Goal: Transaction & Acquisition: Book appointment/travel/reservation

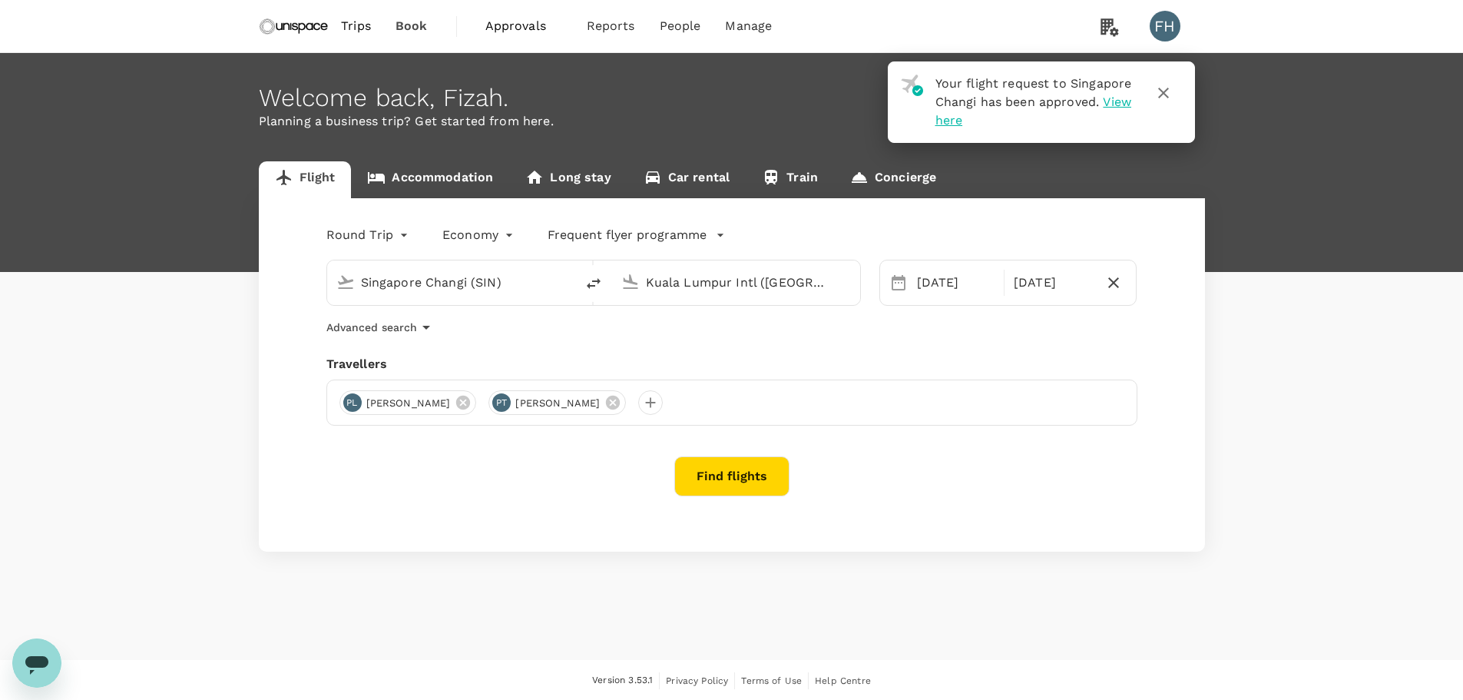
click at [438, 174] on link "Accommodation" at bounding box center [430, 179] width 158 height 37
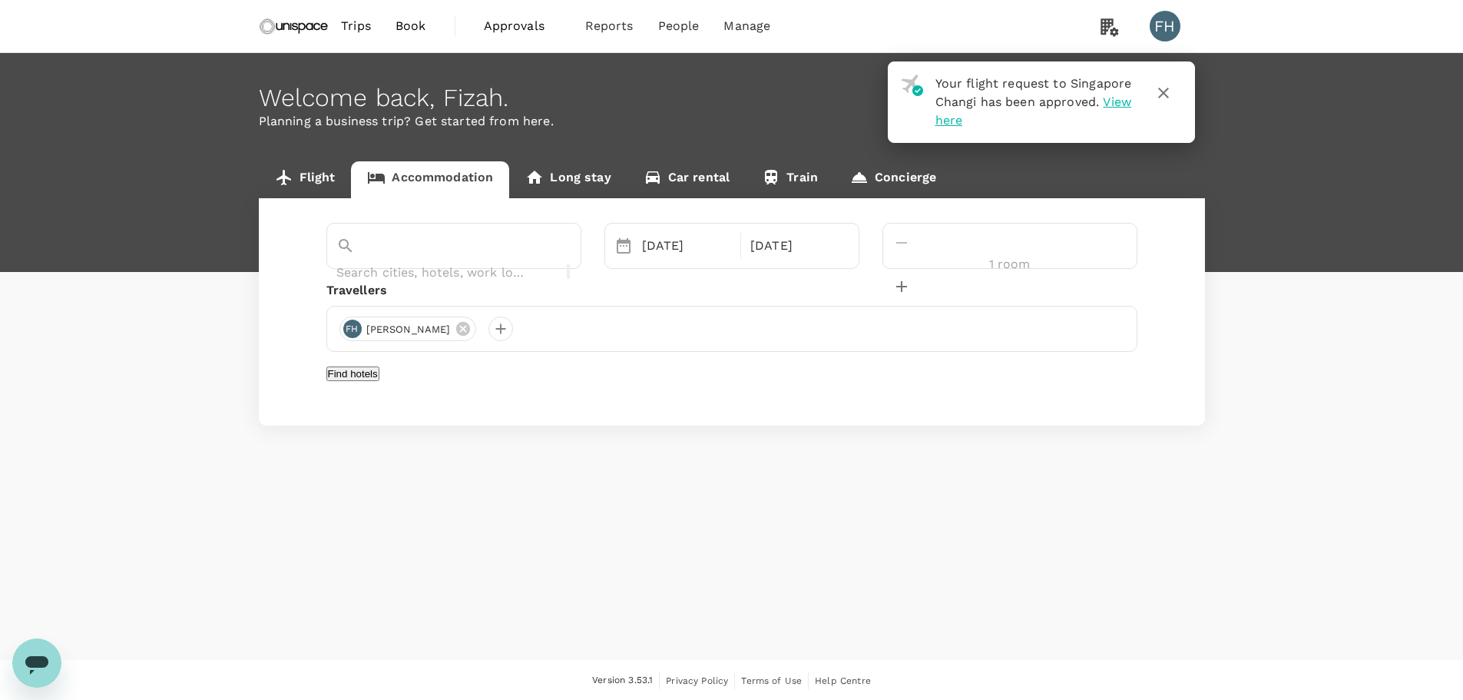
click at [493, 22] on span "Approvals" at bounding box center [522, 26] width 77 height 18
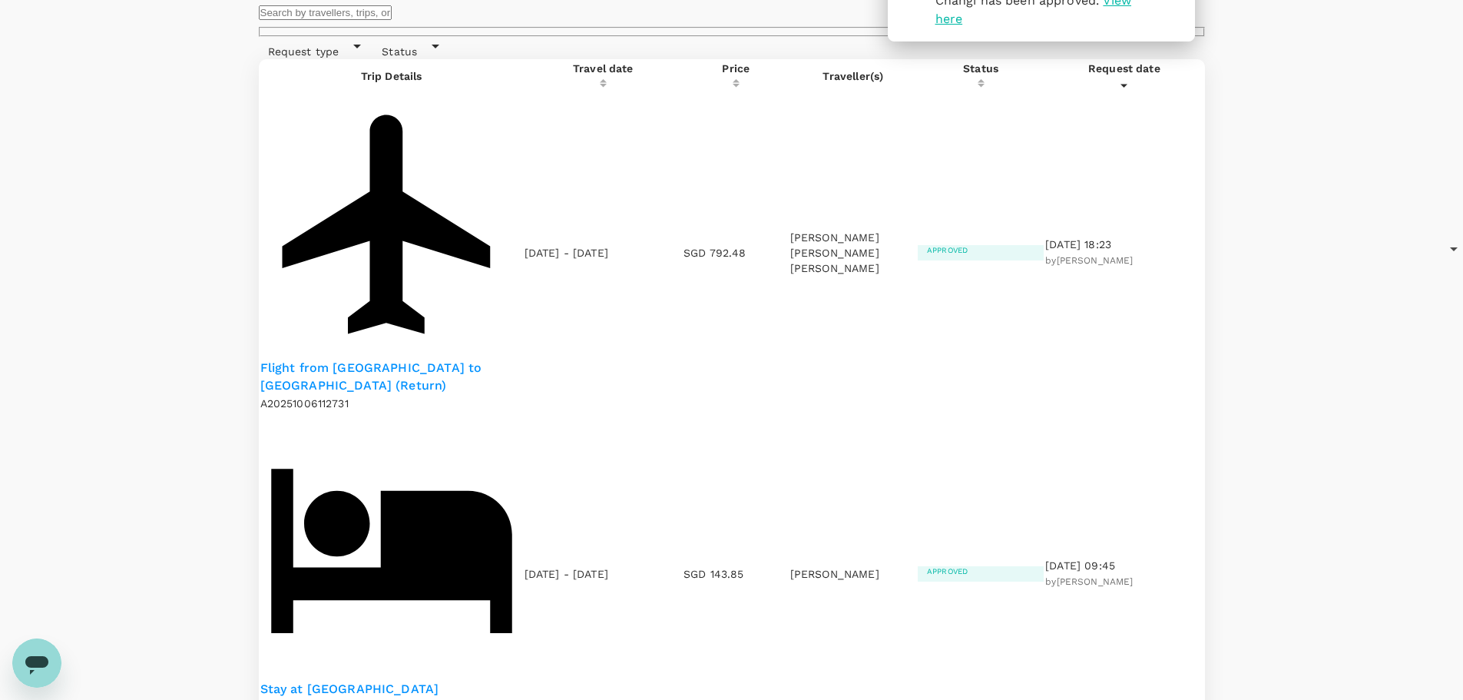
scroll to position [154, 0]
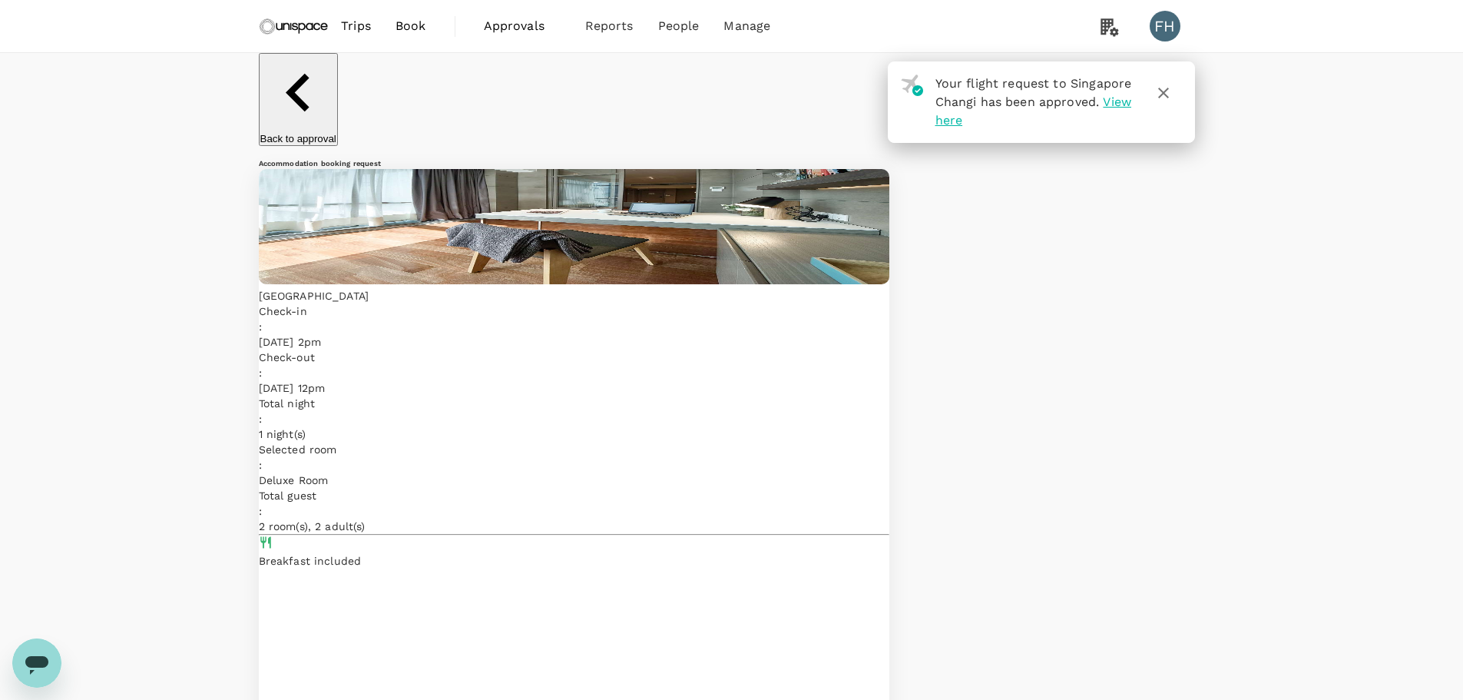
drag, startPoint x: 527, startPoint y: 166, endPoint x: 679, endPoint y: 165, distance: 152.0
click at [679, 288] on p "[GEOGRAPHIC_DATA]" at bounding box center [574, 295] width 630 height 15
copy p "[GEOGRAPHIC_DATA]"
click at [303, 27] on img at bounding box center [294, 26] width 71 height 34
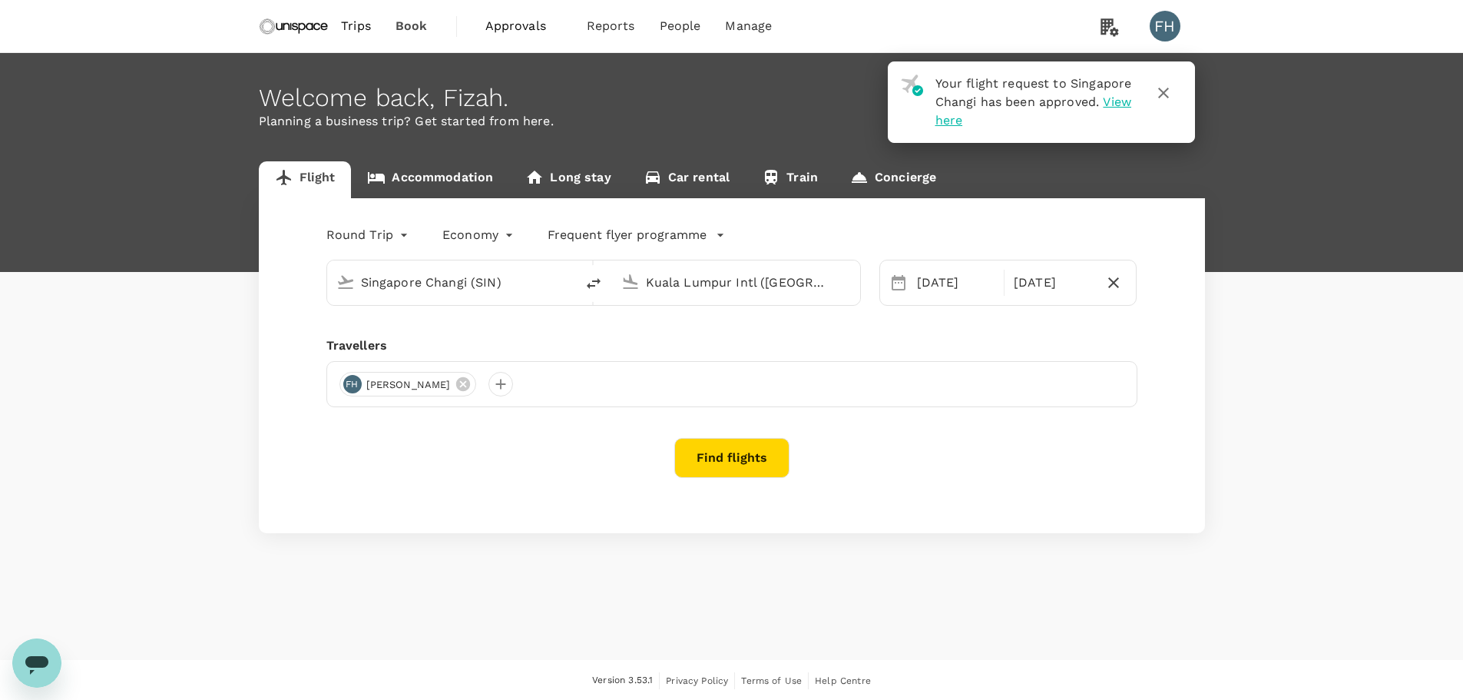
click at [450, 187] on link "Accommodation" at bounding box center [430, 179] width 158 height 37
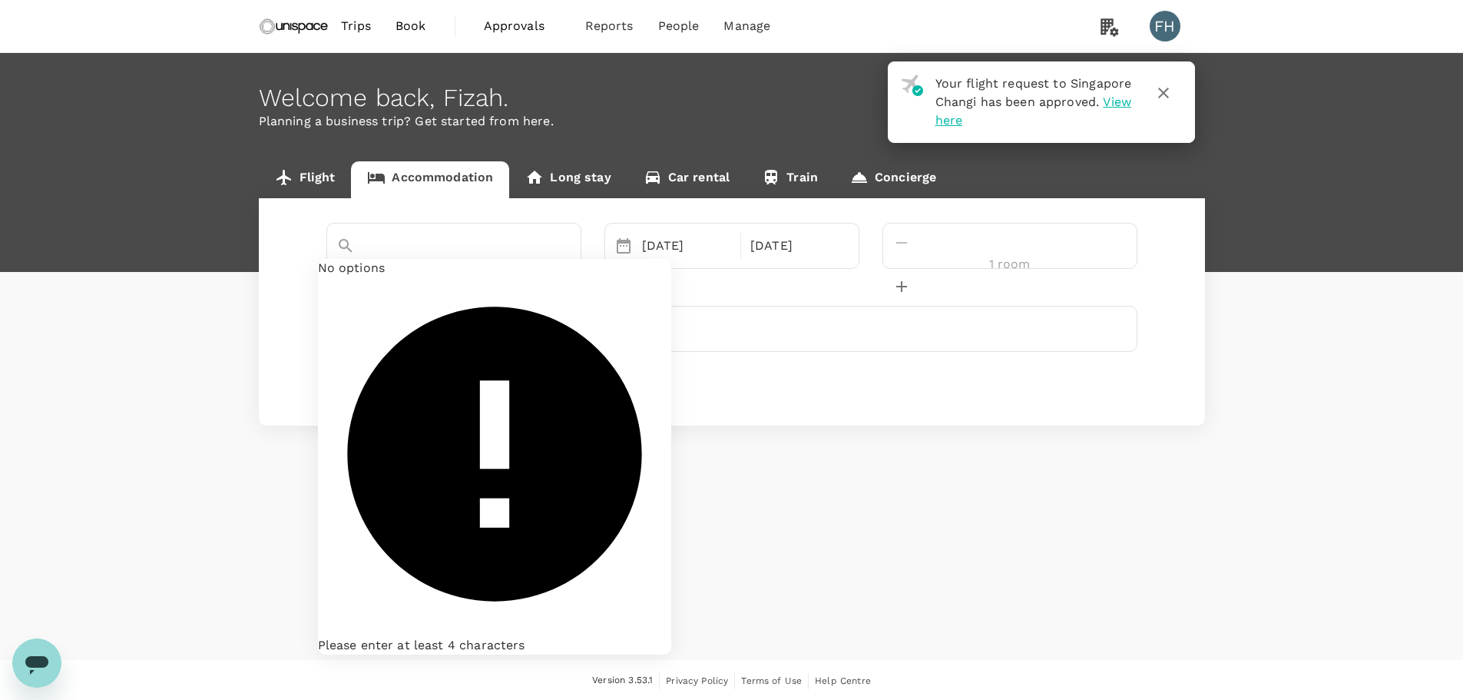
paste input "[GEOGRAPHIC_DATA]"
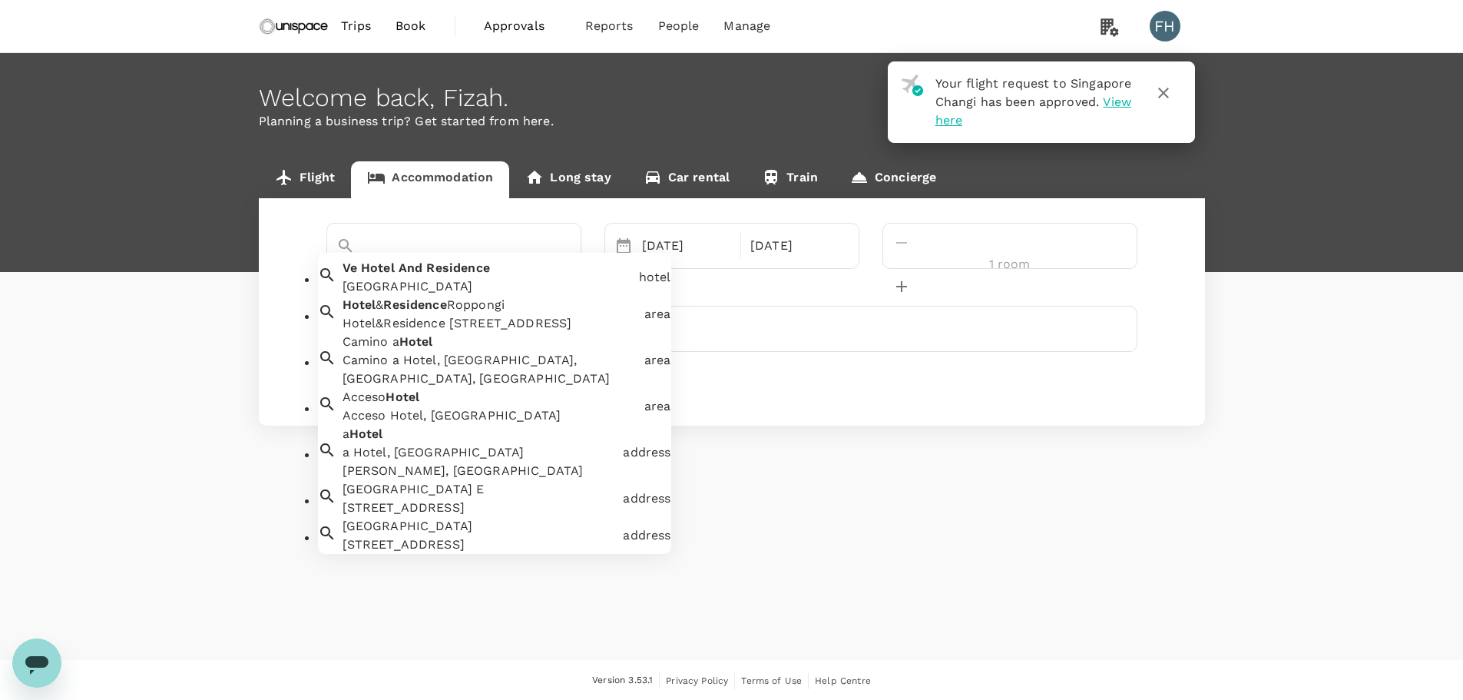
click at [569, 285] on div "[GEOGRAPHIC_DATA]" at bounding box center [484, 274] width 296 height 43
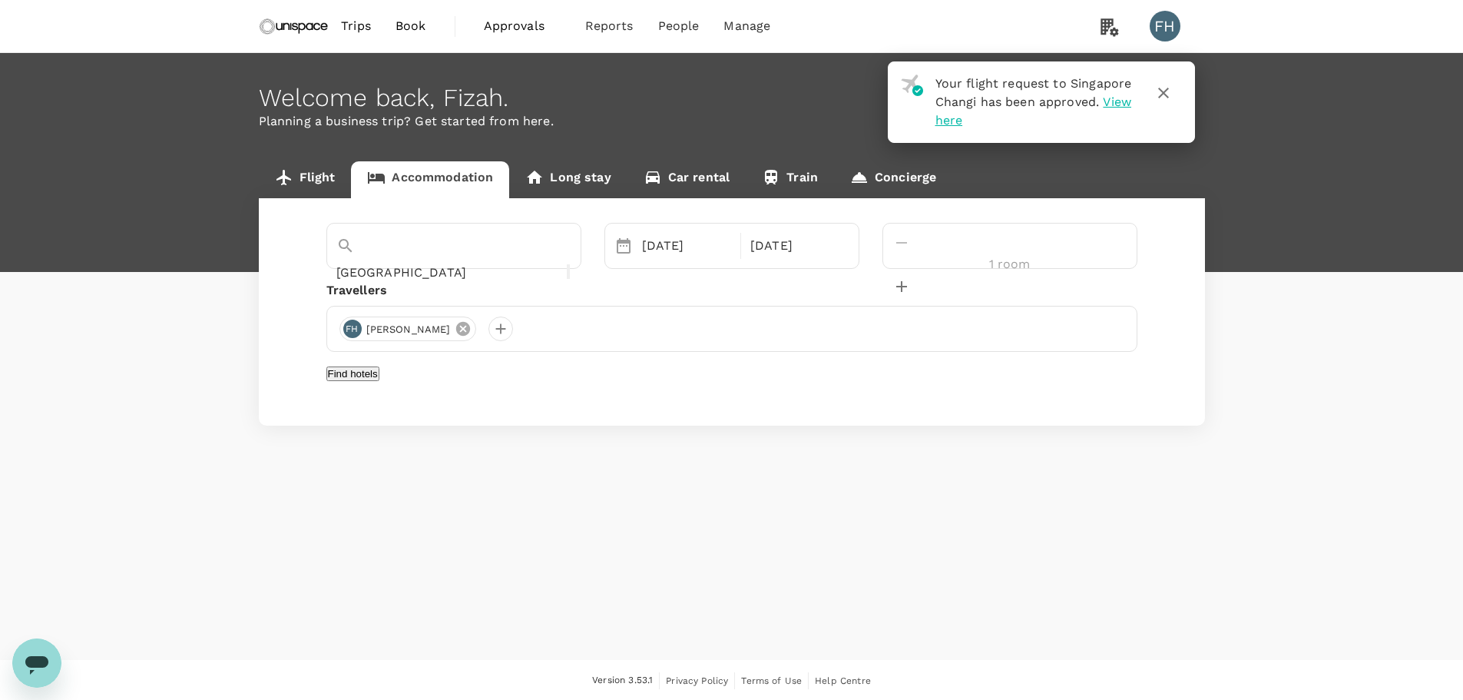
type input "[GEOGRAPHIC_DATA]"
click at [456, 332] on icon at bounding box center [463, 329] width 14 height 14
click at [357, 333] on div at bounding box center [351, 328] width 25 height 25
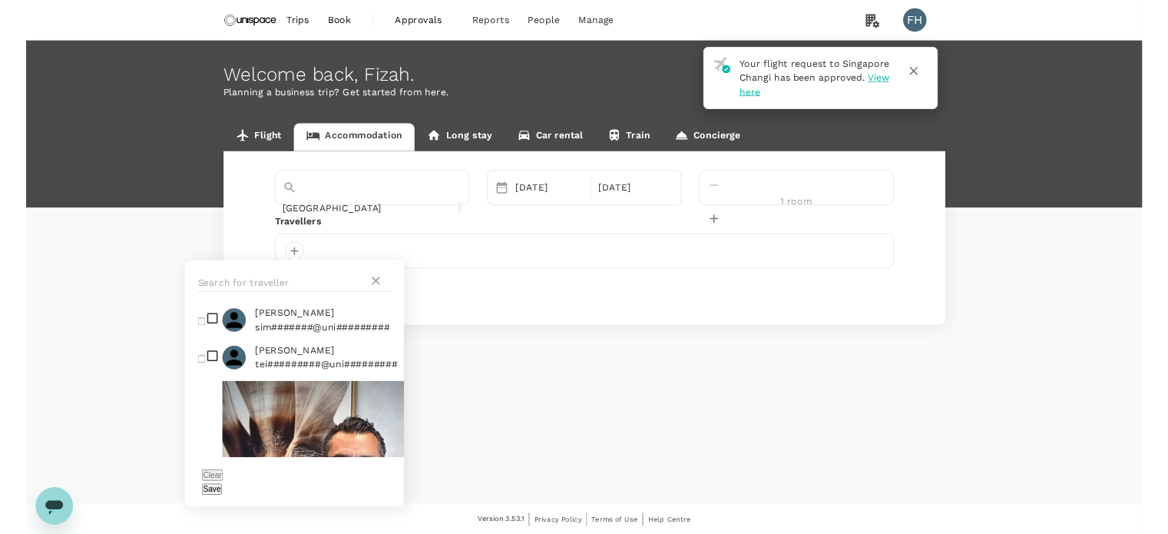
scroll to position [1004, 0]
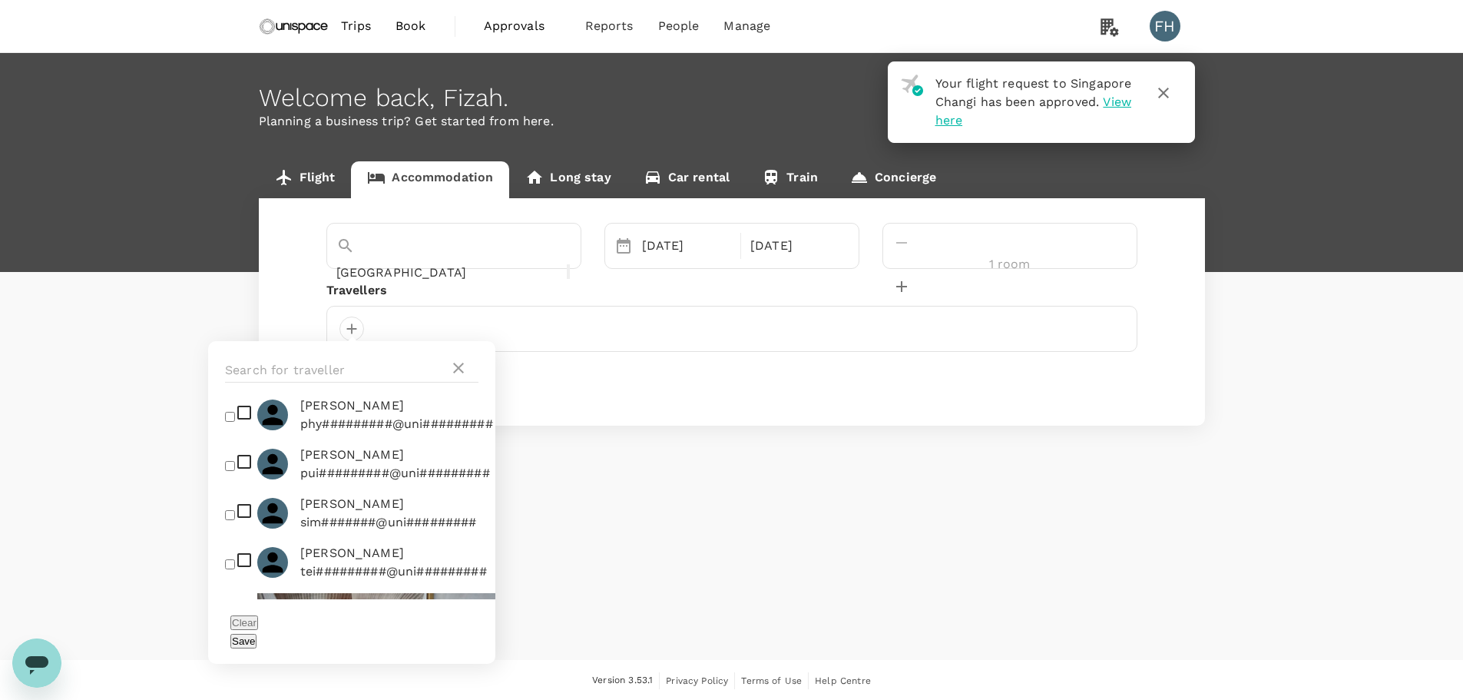
click at [338, 464] on span "[PERSON_NAME]" at bounding box center [395, 454] width 190 height 18
checkbox input "true"
click at [336, 433] on p "phy#########@uni#########" at bounding box center [396, 424] width 193 height 18
checkbox input "true"
click at [256, 634] on button "Save" at bounding box center [243, 641] width 26 height 15
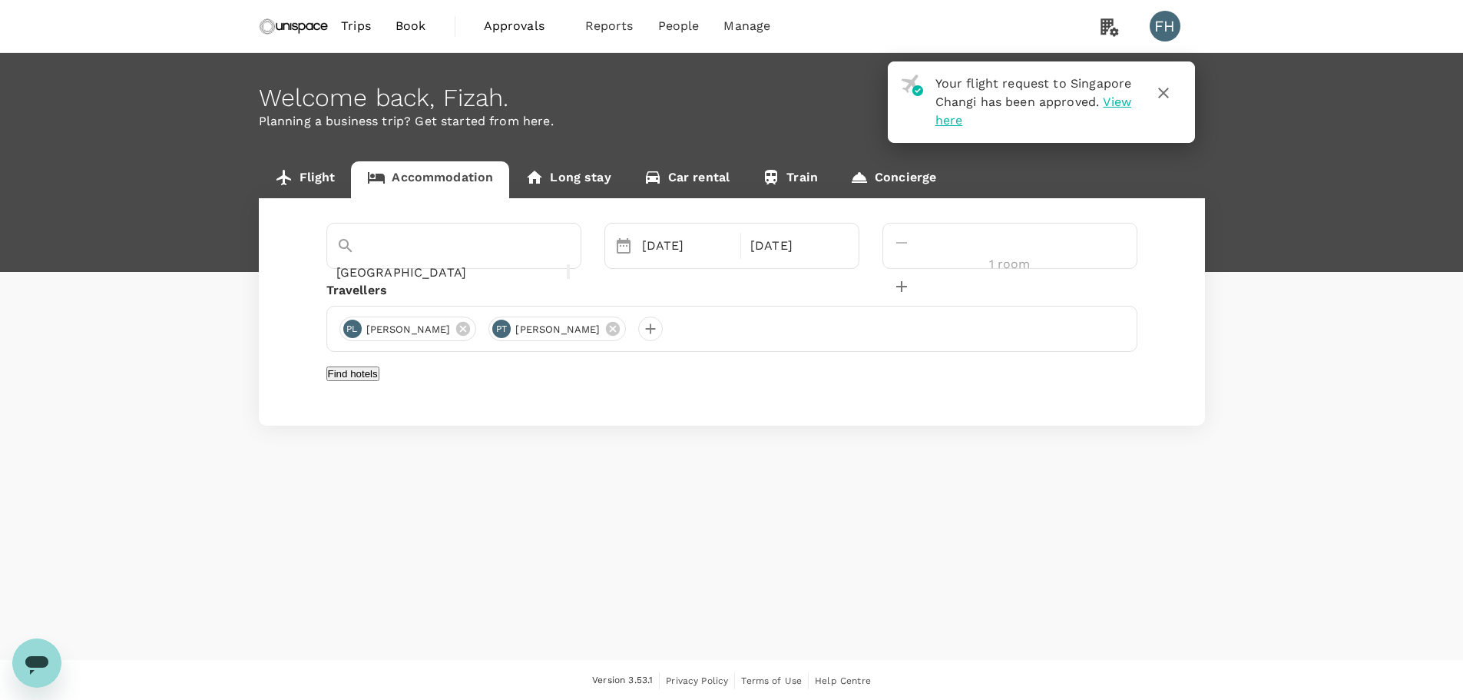
click at [379, 381] on button "Find hotels" at bounding box center [352, 373] width 53 height 15
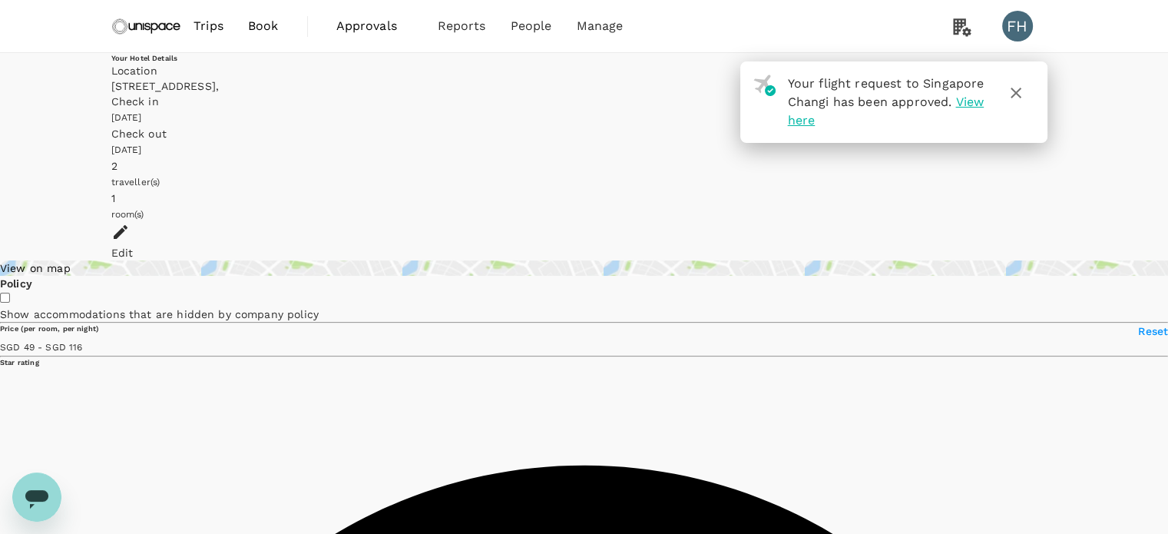
type input "115.34"
type input "49.79"
type input "115.79"
type input "30.79"
type input "115.79"
